Goal: Book appointment/travel/reservation

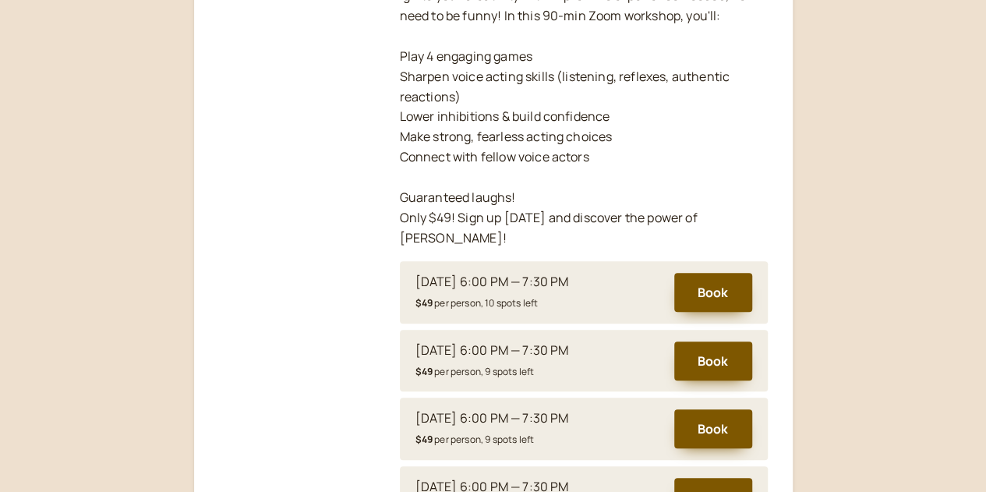
scroll to position [619, 0]
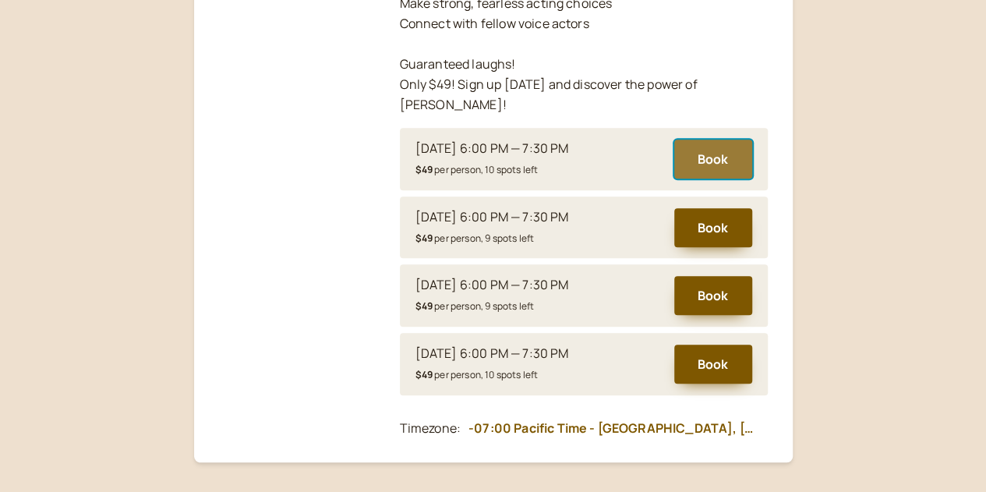
click at [688, 144] on button "Book" at bounding box center [713, 158] width 78 height 39
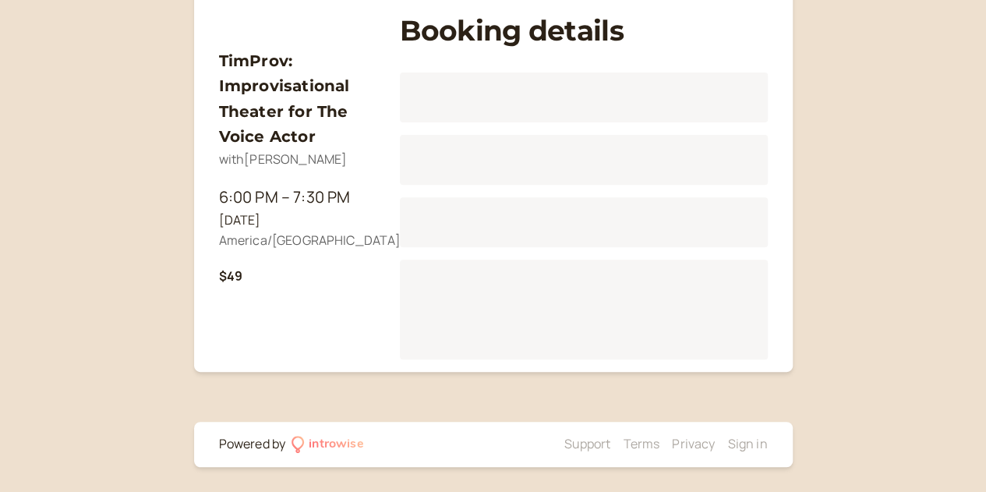
scroll to position [193, 0]
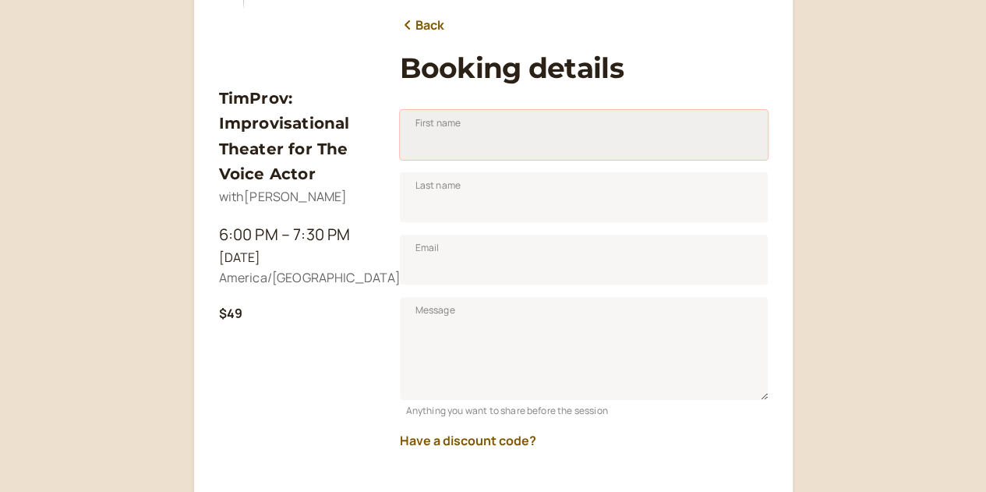
click at [413, 139] on input "First name" at bounding box center [584, 135] width 368 height 50
type input "[PERSON_NAME]"
type input "[EMAIL_ADDRESS][DOMAIN_NAME]"
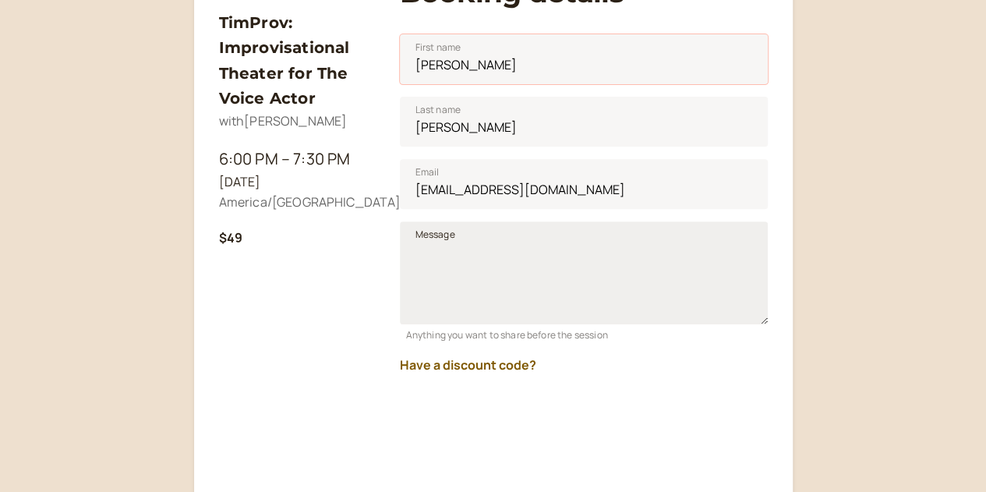
scroll to position [271, 0]
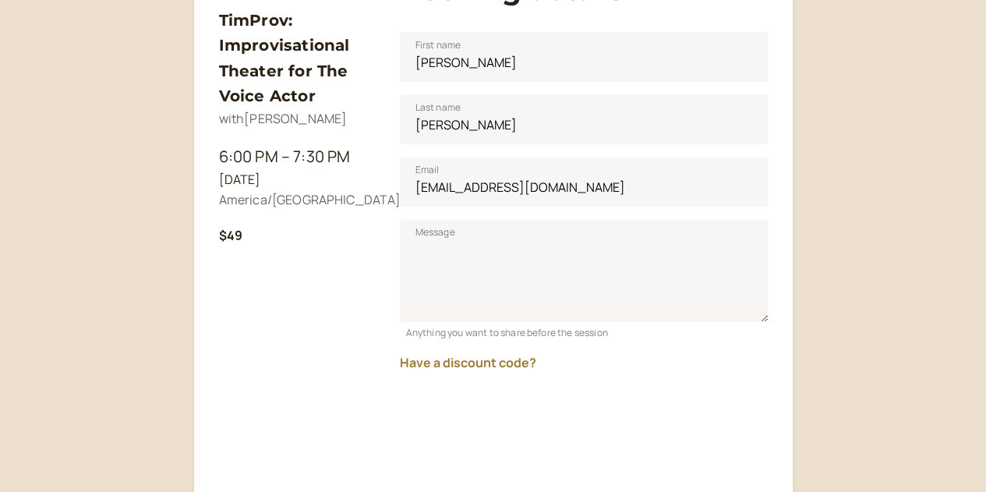
click at [493, 358] on button "Have a discount code?" at bounding box center [468, 362] width 136 height 14
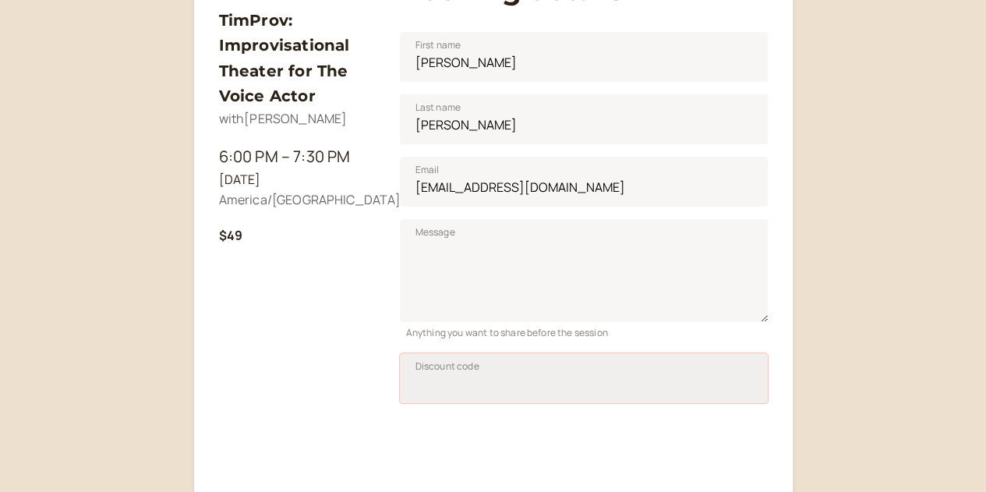
click at [471, 374] on input "Discount code" at bounding box center [584, 378] width 368 height 50
type input "TIM50JAN26"
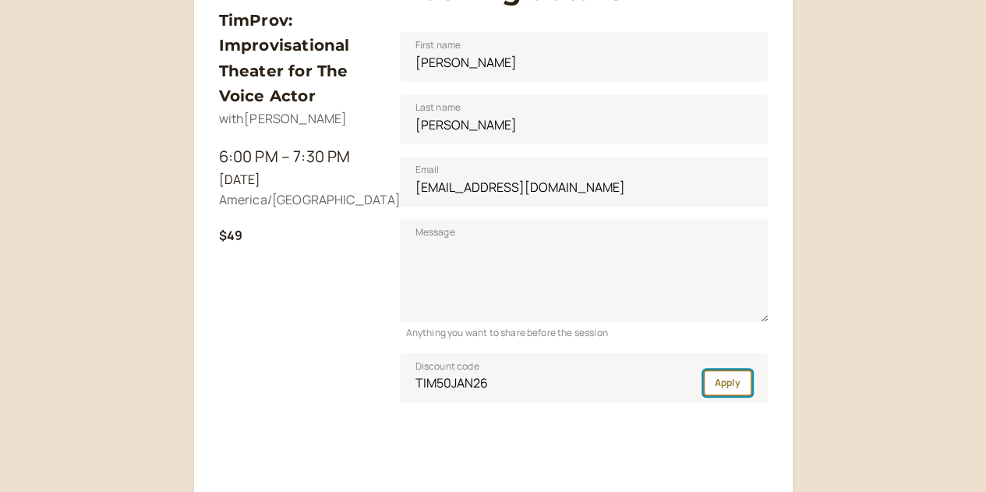
click at [739, 383] on span "Apply" at bounding box center [728, 382] width 26 height 13
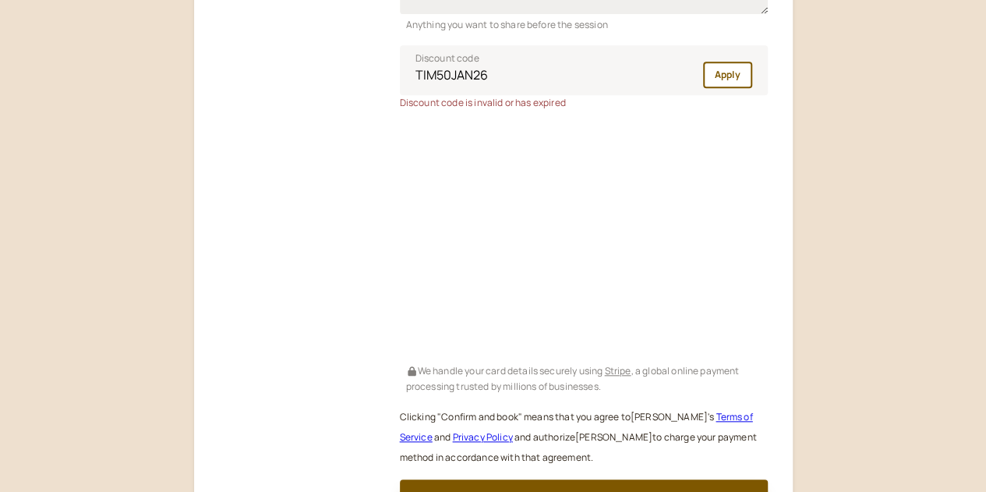
scroll to position [583, 0]
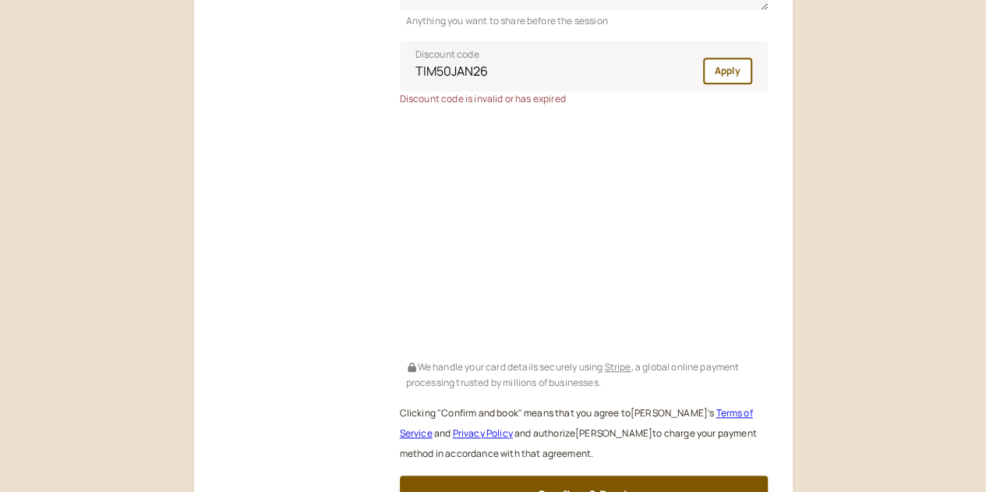
click at [307, 270] on div "TimProv: Improvisational Theater for The Voice Actor with [PERSON_NAME] 6:00 PM…" at bounding box center [297, 94] width 156 height 842
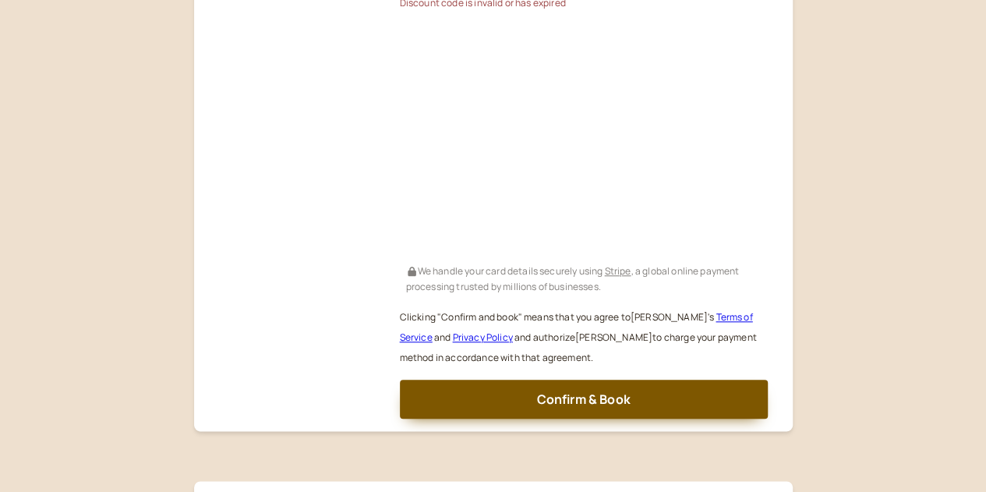
scroll to position [737, 0]
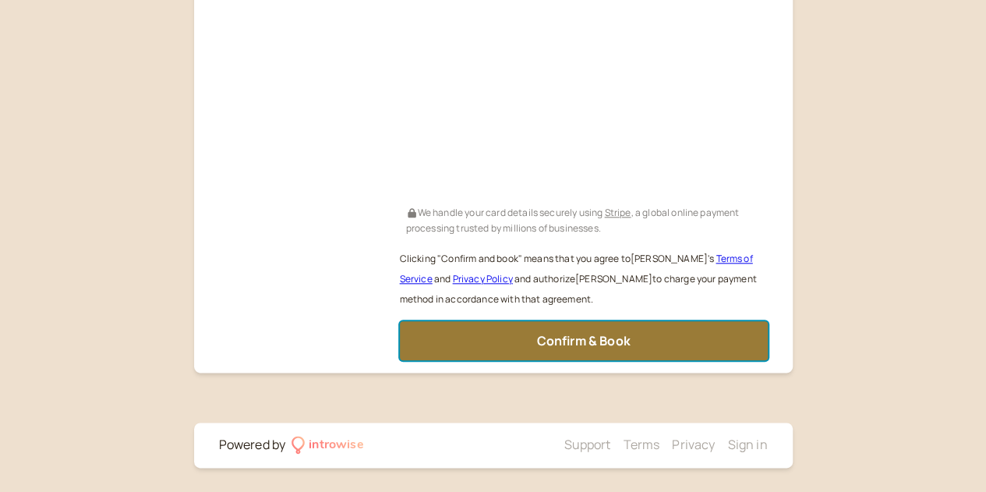
click at [584, 340] on span "Confirm & Book" at bounding box center [583, 340] width 94 height 17
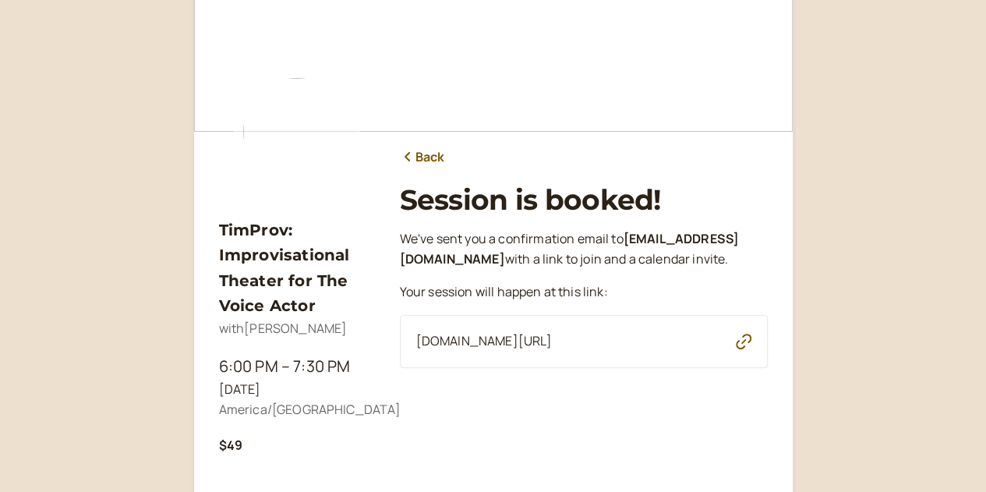
scroll to position [48, 0]
